Goal: Navigation & Orientation: Find specific page/section

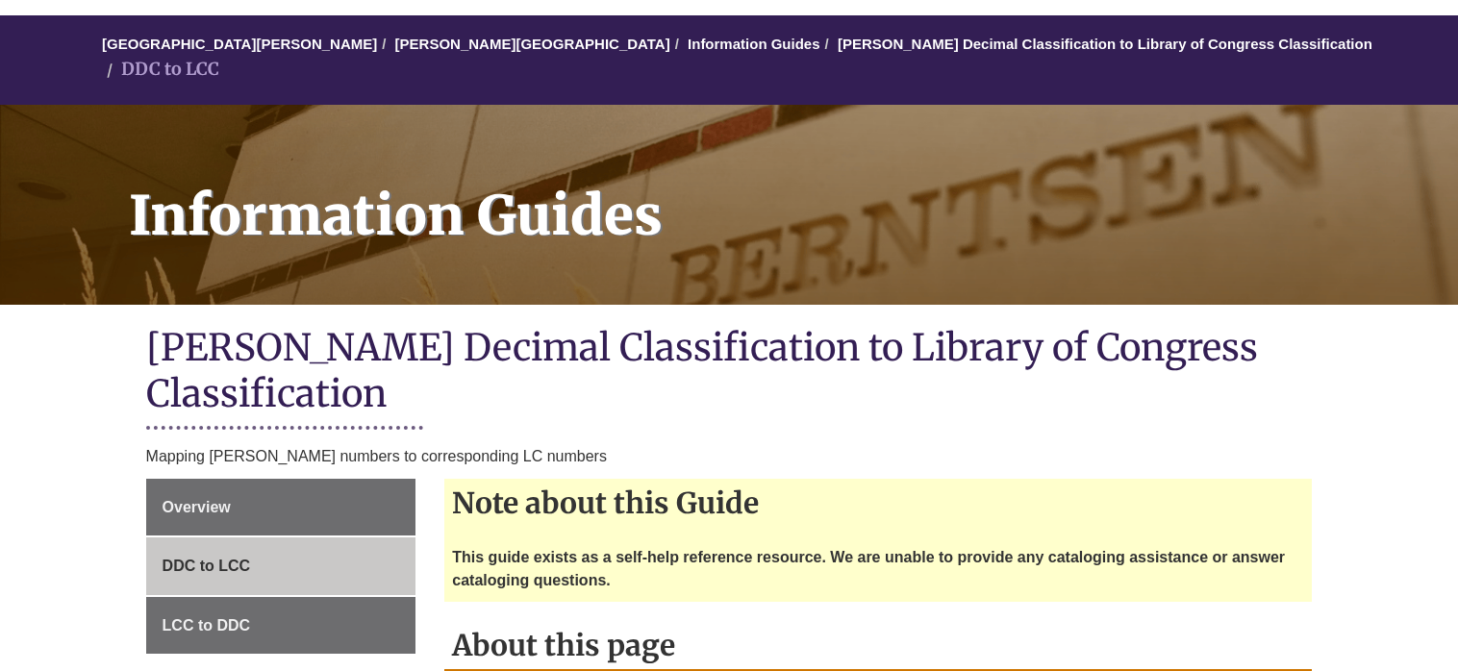
scroll to position [294, 0]
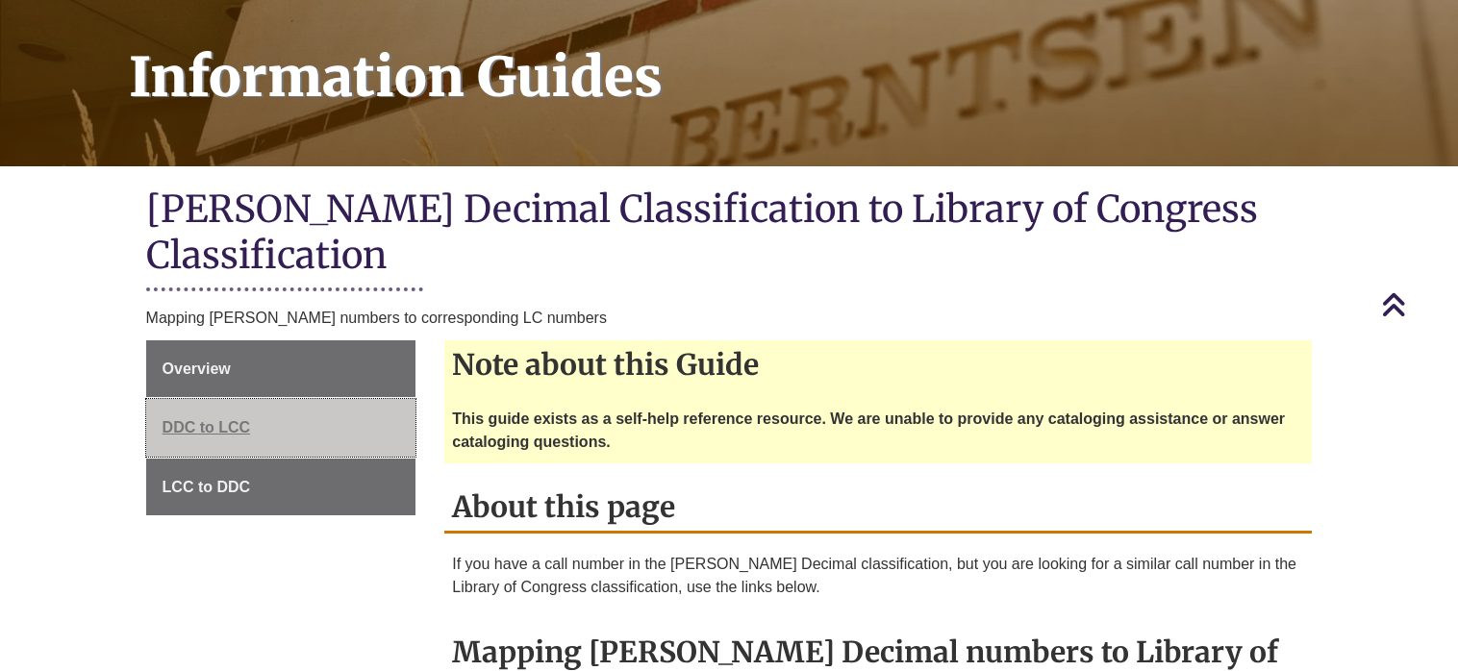
click at [230, 419] on span "DDC to LCC" at bounding box center [207, 427] width 88 height 16
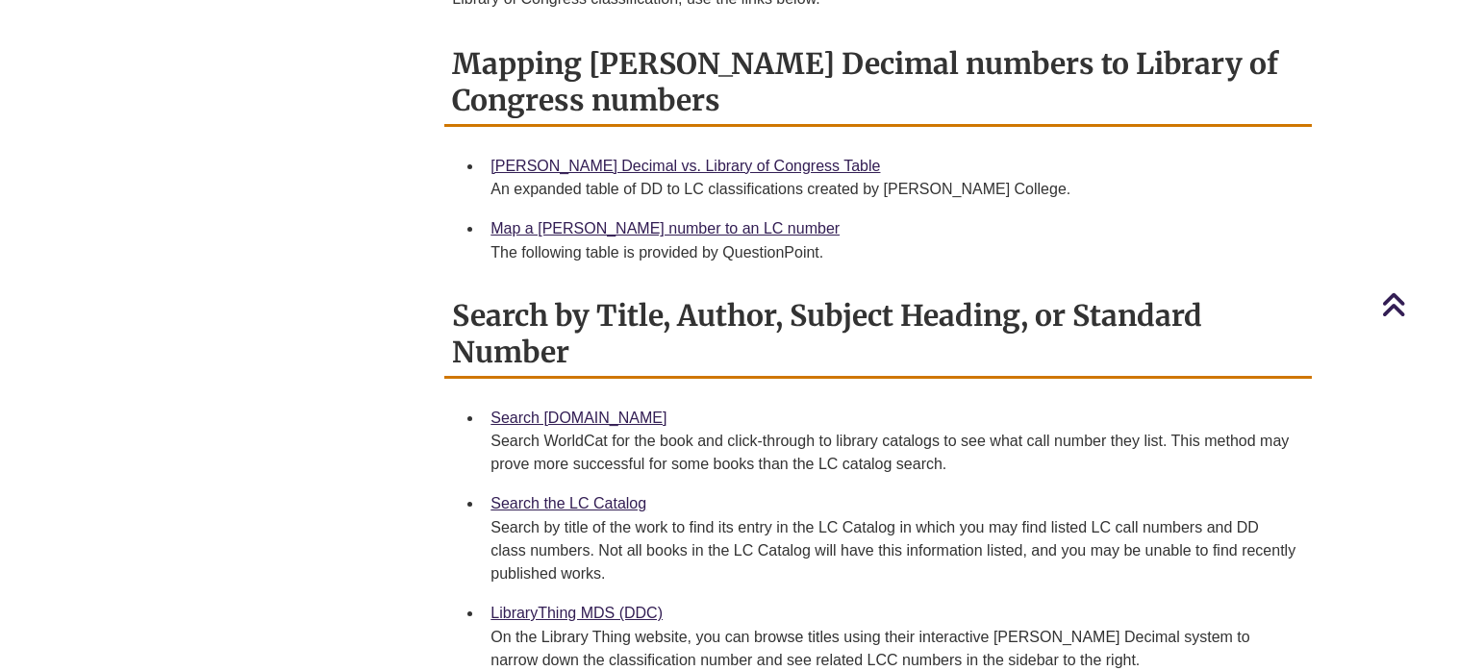
scroll to position [491, 0]
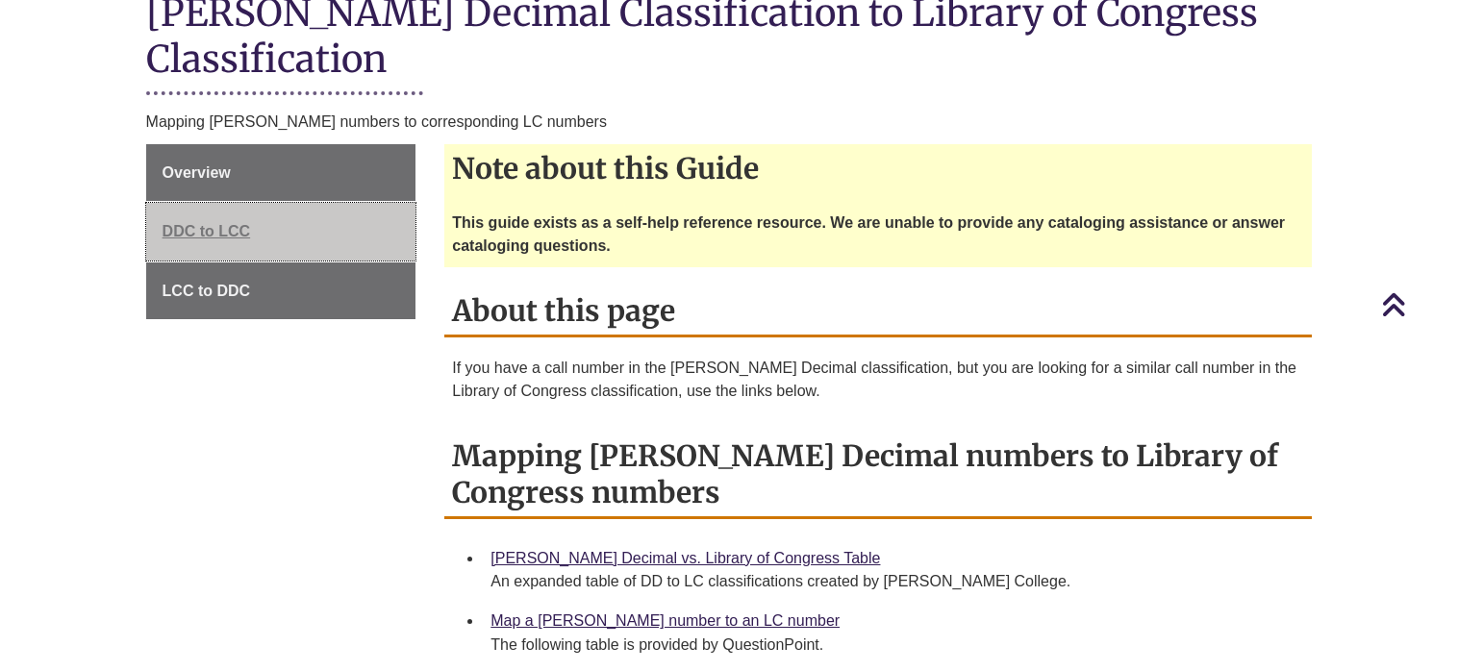
click at [243, 223] on span "DDC to LCC" at bounding box center [207, 231] width 88 height 16
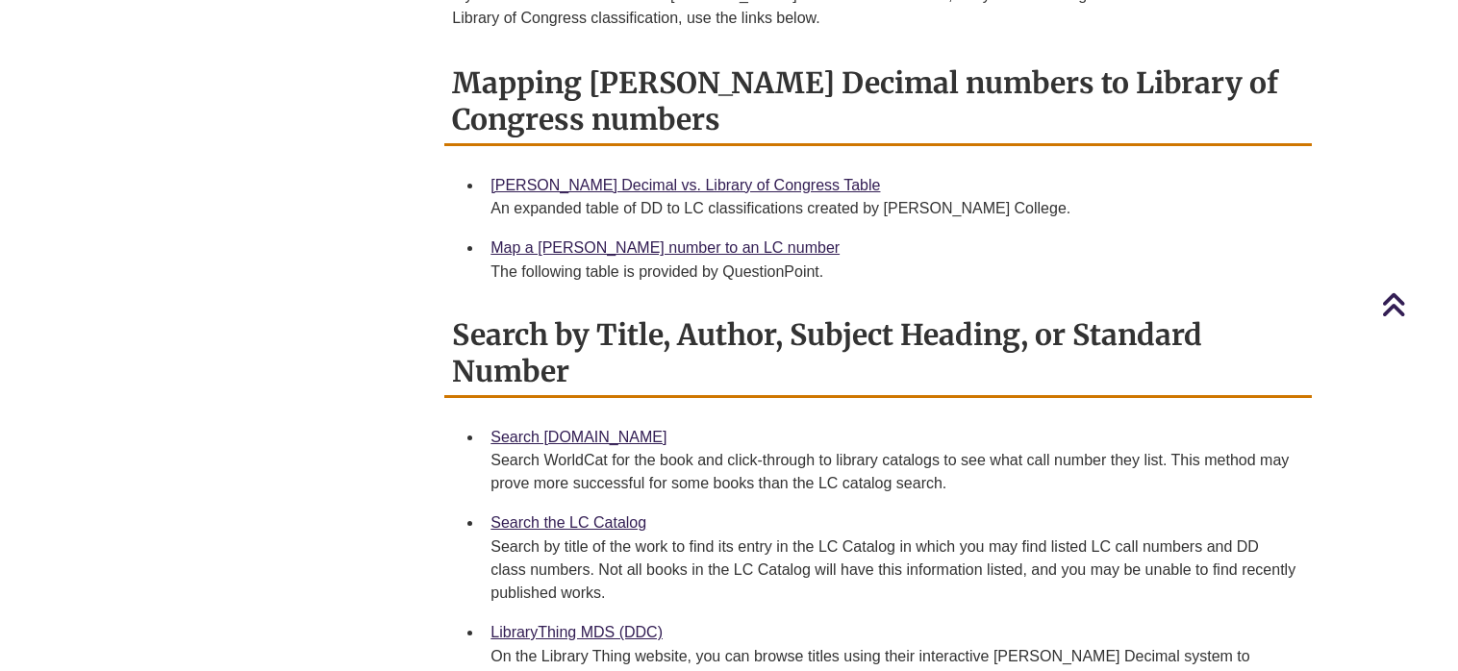
scroll to position [883, 0]
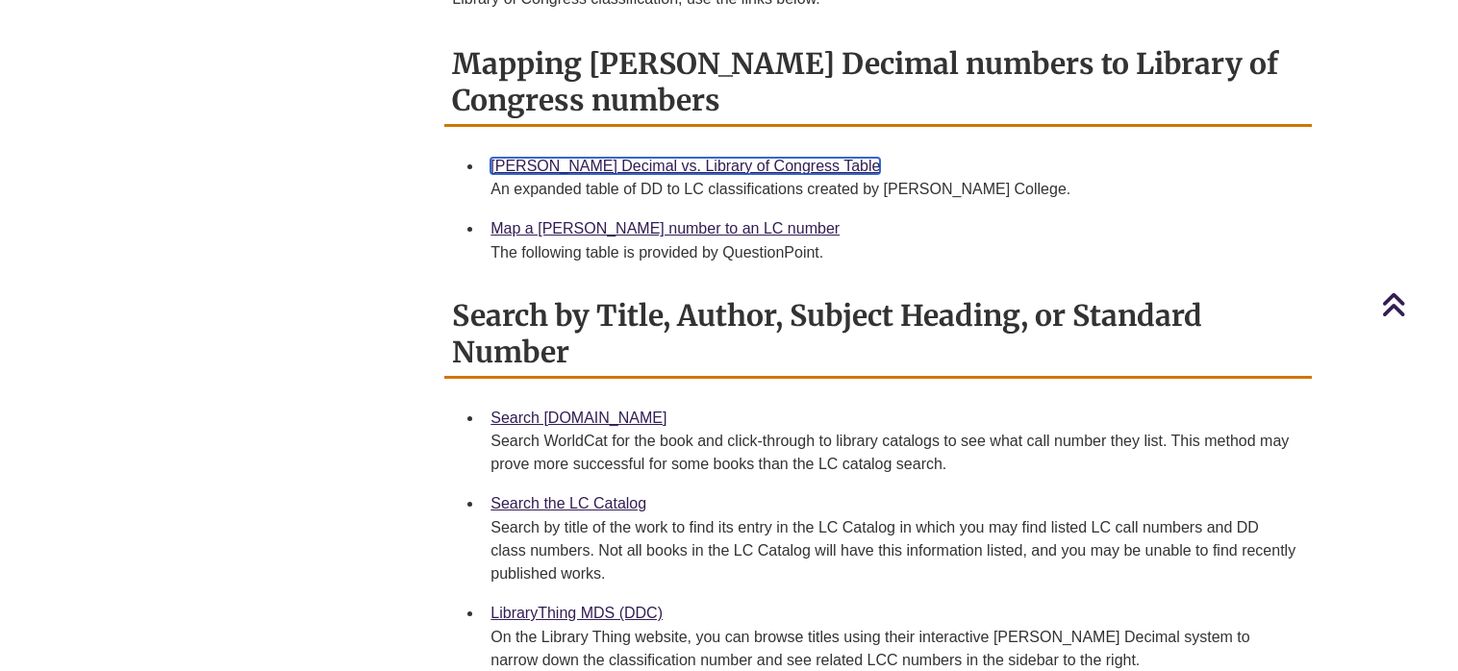
click at [610, 158] on link "[PERSON_NAME] Decimal vs. Library of Congress Table" at bounding box center [686, 166] width 390 height 16
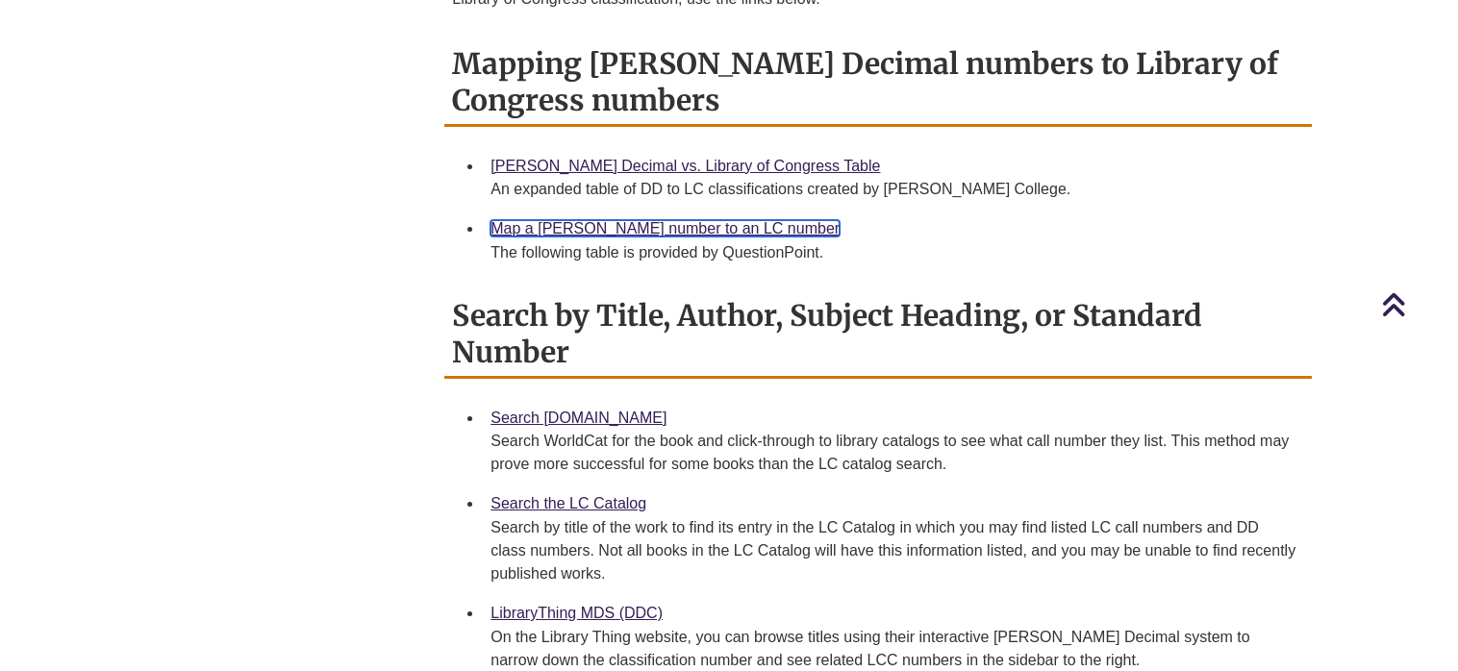
click at [675, 220] on link "Map a [PERSON_NAME] number to an LC number" at bounding box center [665, 228] width 349 height 16
